Goal: Task Accomplishment & Management: Manage account settings

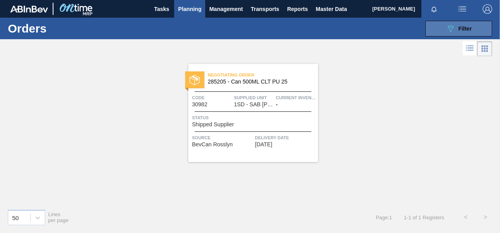
drag, startPoint x: 452, startPoint y: 27, endPoint x: 456, endPoint y: 25, distance: 5.1
click at [452, 27] on icon "089F7B8B-B2A5-4AFE-B5C0-19BA573D28AC" at bounding box center [449, 28] width 9 height 9
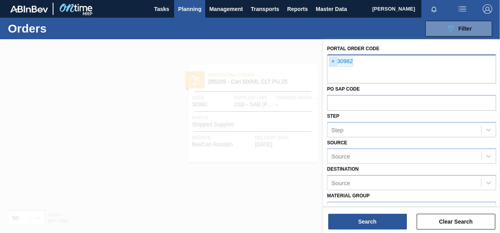
click at [333, 59] on span "×" at bounding box center [332, 61] width 7 height 9
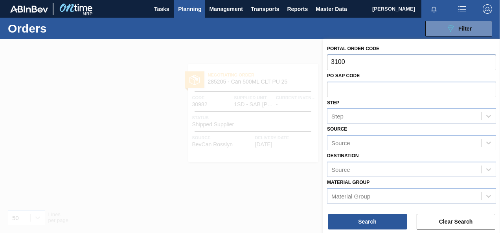
type input "31001"
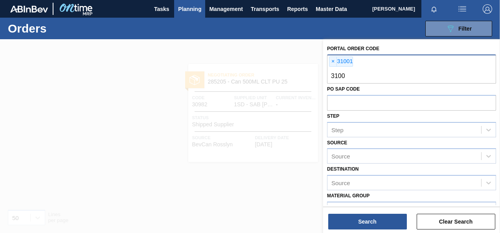
type input "31002"
type input "31008"
type input "31009"
type input "31013"
type input "31014"
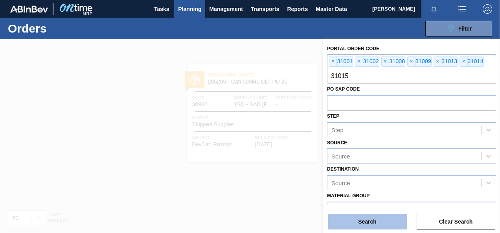
type input "31015"
click at [369, 222] on button "Search" at bounding box center [367, 222] width 79 height 16
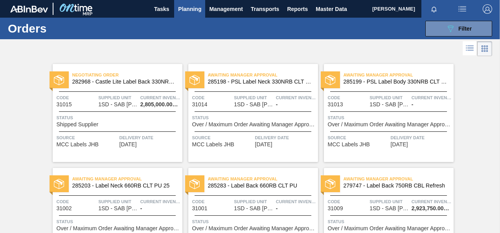
click at [113, 110] on div "Negotiating Order 282968 - Castle Lite Label Back 330NRB Booster 1 Code 31015 S…" at bounding box center [118, 113] width 130 height 98
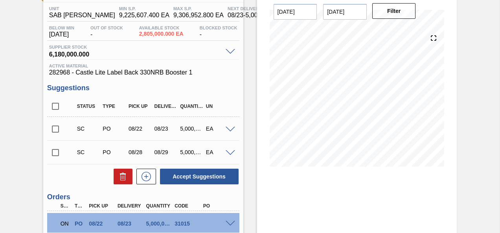
scroll to position [129, 0]
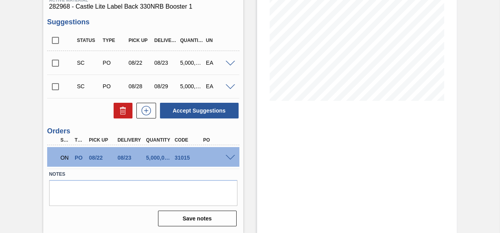
click at [229, 157] on span at bounding box center [229, 158] width 9 height 6
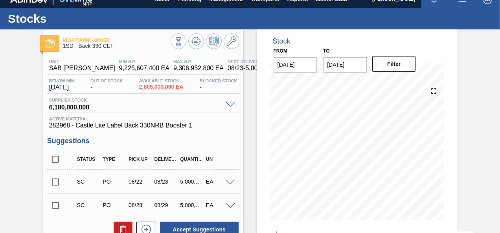
scroll to position [0, 0]
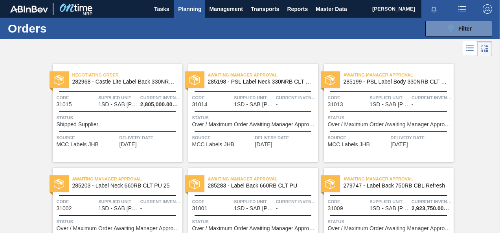
click at [254, 108] on div "Awaiting Manager Approval 285198 - PSL Label Neck 330NRB CLT PU 25 Code 31014 S…" at bounding box center [253, 113] width 130 height 98
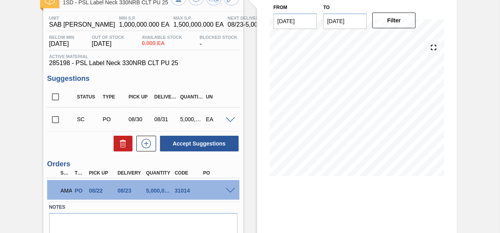
scroll to position [104, 0]
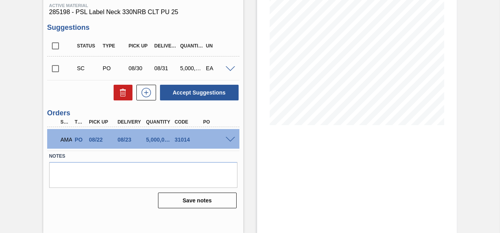
click at [230, 138] on span at bounding box center [229, 140] width 9 height 6
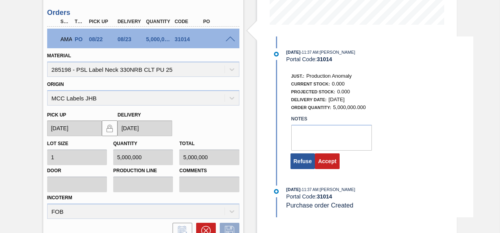
scroll to position [262, 0]
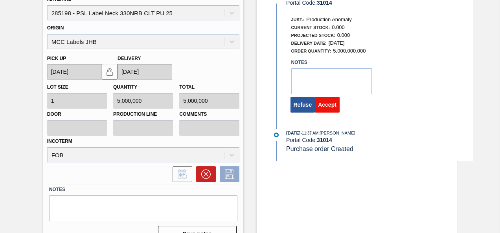
click at [326, 106] on button "Accept" at bounding box center [327, 105] width 25 height 16
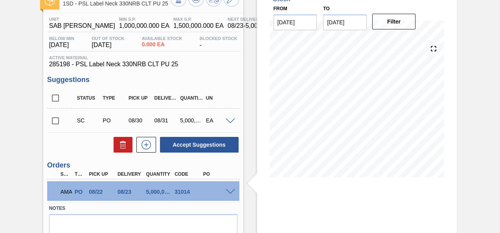
scroll to position [0, 0]
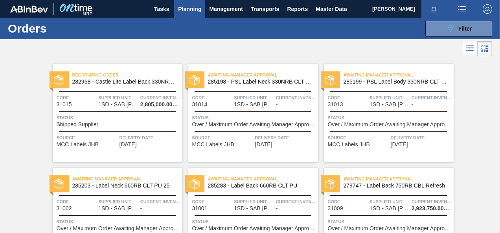
click at [376, 104] on span "1SD - SAB [PERSON_NAME]" at bounding box center [388, 105] width 39 height 6
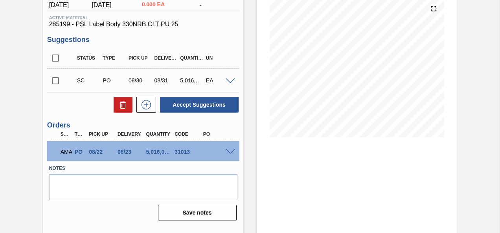
scroll to position [104, 0]
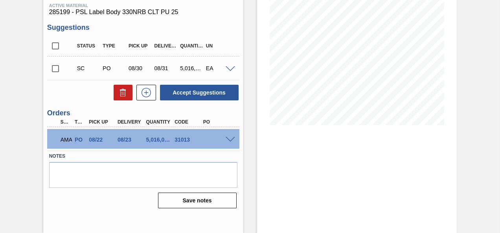
click at [229, 139] on span at bounding box center [229, 140] width 9 height 6
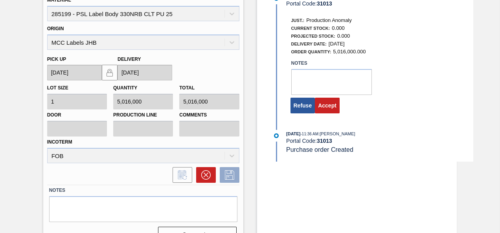
scroll to position [262, 0]
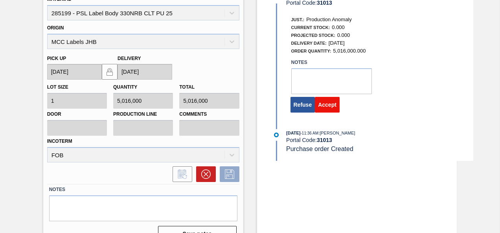
click at [328, 105] on button "Accept" at bounding box center [327, 105] width 25 height 16
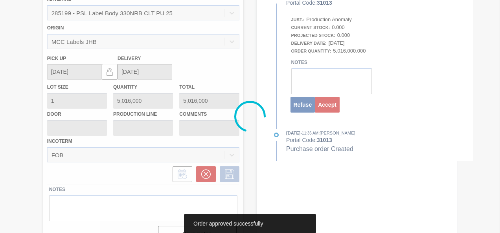
scroll to position [104, 0]
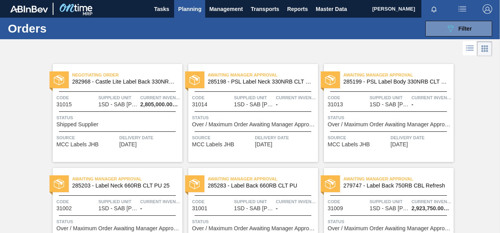
click at [134, 194] on div "Awaiting Manager Approval 285203 - Label Neck 660RB CLT PU 25 Code 31002 Suppli…" at bounding box center [118, 217] width 130 height 98
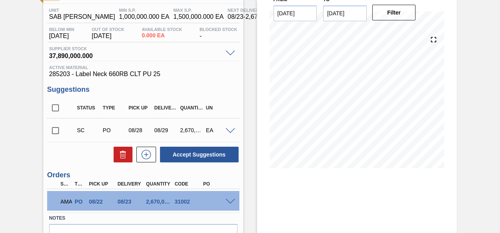
scroll to position [106, 0]
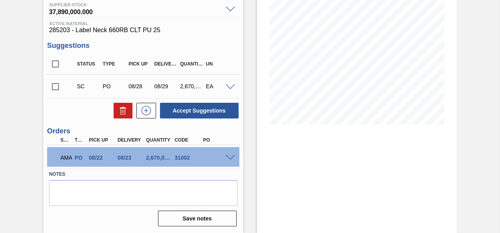
click at [231, 157] on span at bounding box center [229, 158] width 9 height 6
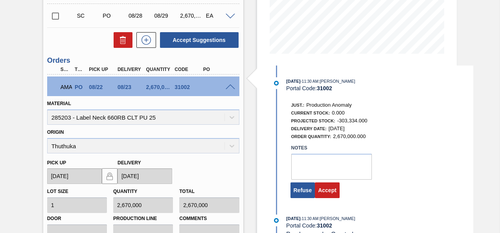
scroll to position [224, 0]
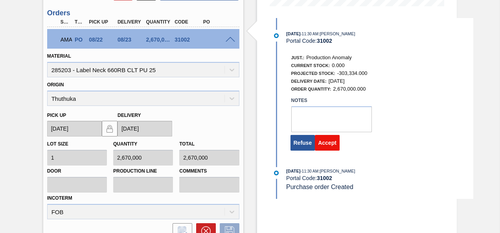
click at [326, 147] on button "Accept" at bounding box center [327, 143] width 25 height 16
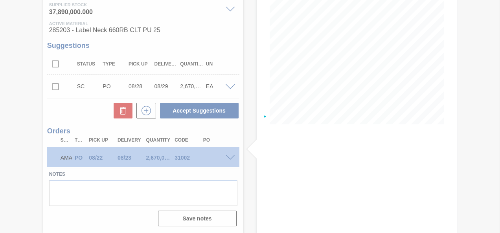
scroll to position [106, 0]
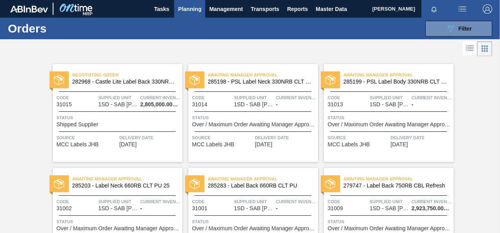
click at [248, 201] on span "Supplied Unit" at bounding box center [254, 202] width 40 height 8
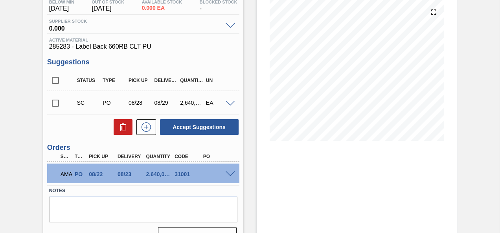
scroll to position [106, 0]
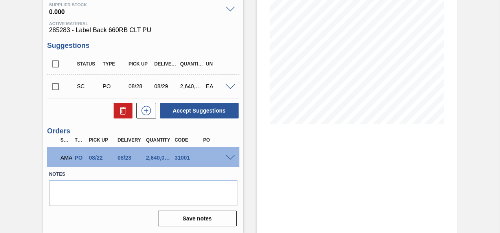
click at [229, 156] on span at bounding box center [229, 158] width 9 height 6
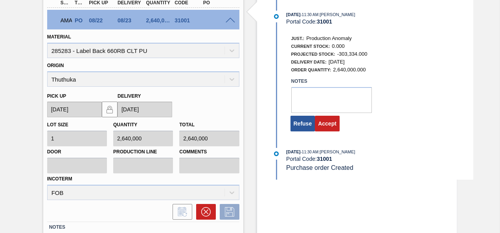
scroll to position [263, 0]
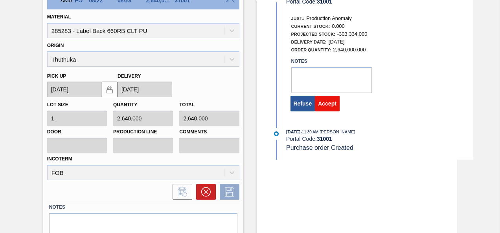
click at [328, 103] on button "Accept" at bounding box center [327, 104] width 25 height 16
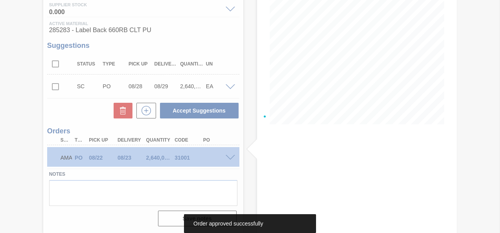
scroll to position [106, 0]
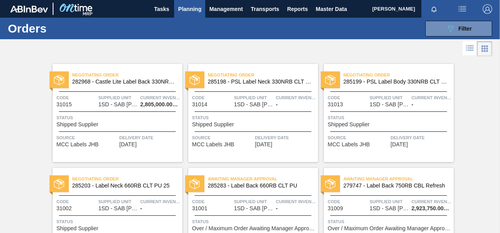
drag, startPoint x: 415, startPoint y: 198, endPoint x: 409, endPoint y: 202, distance: 7.5
click at [415, 198] on span "Current inventory" at bounding box center [431, 202] width 40 height 8
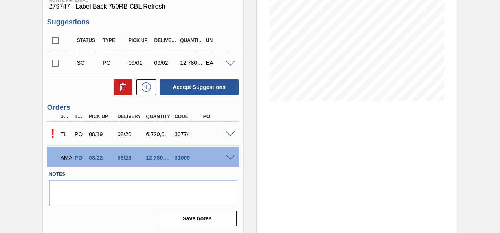
scroll to position [129, 0]
click at [230, 158] on span at bounding box center [229, 158] width 9 height 6
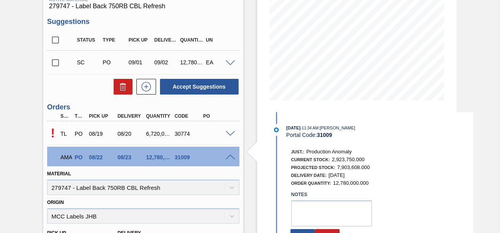
scroll to position [208, 0]
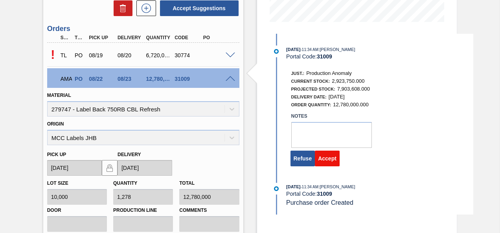
click at [322, 160] on button "Accept" at bounding box center [327, 159] width 25 height 16
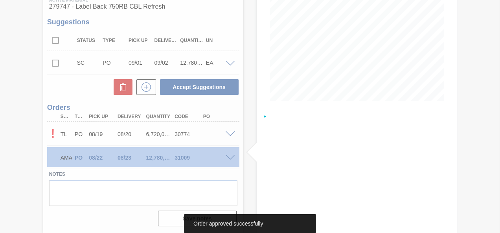
scroll to position [129, 0]
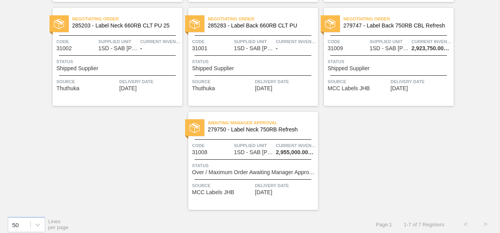
scroll to position [166, 0]
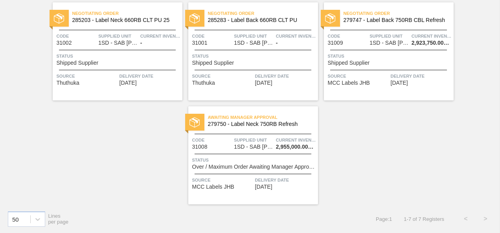
click at [253, 141] on span "Supplied Unit" at bounding box center [254, 140] width 40 height 8
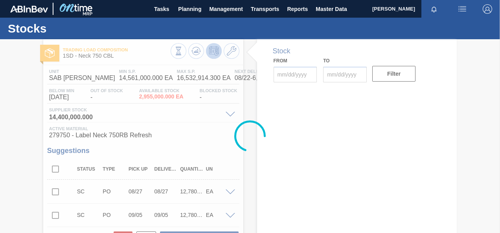
type input "[DATE]"
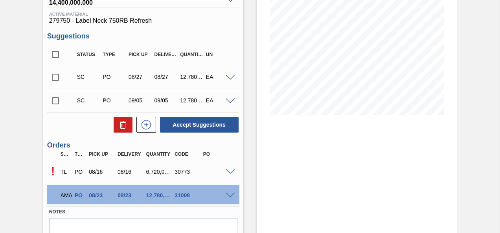
scroll to position [153, 0]
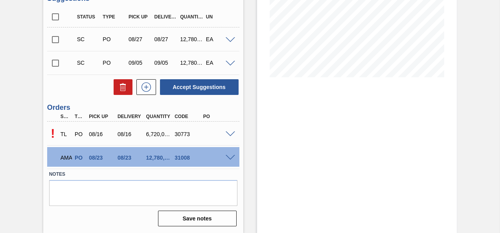
click at [231, 157] on span at bounding box center [229, 158] width 9 height 6
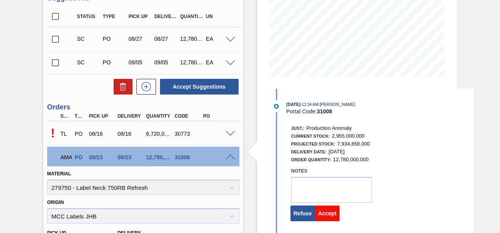
click at [328, 218] on button "Accept" at bounding box center [327, 214] width 25 height 16
